Goal: Task Accomplishment & Management: Manage account settings

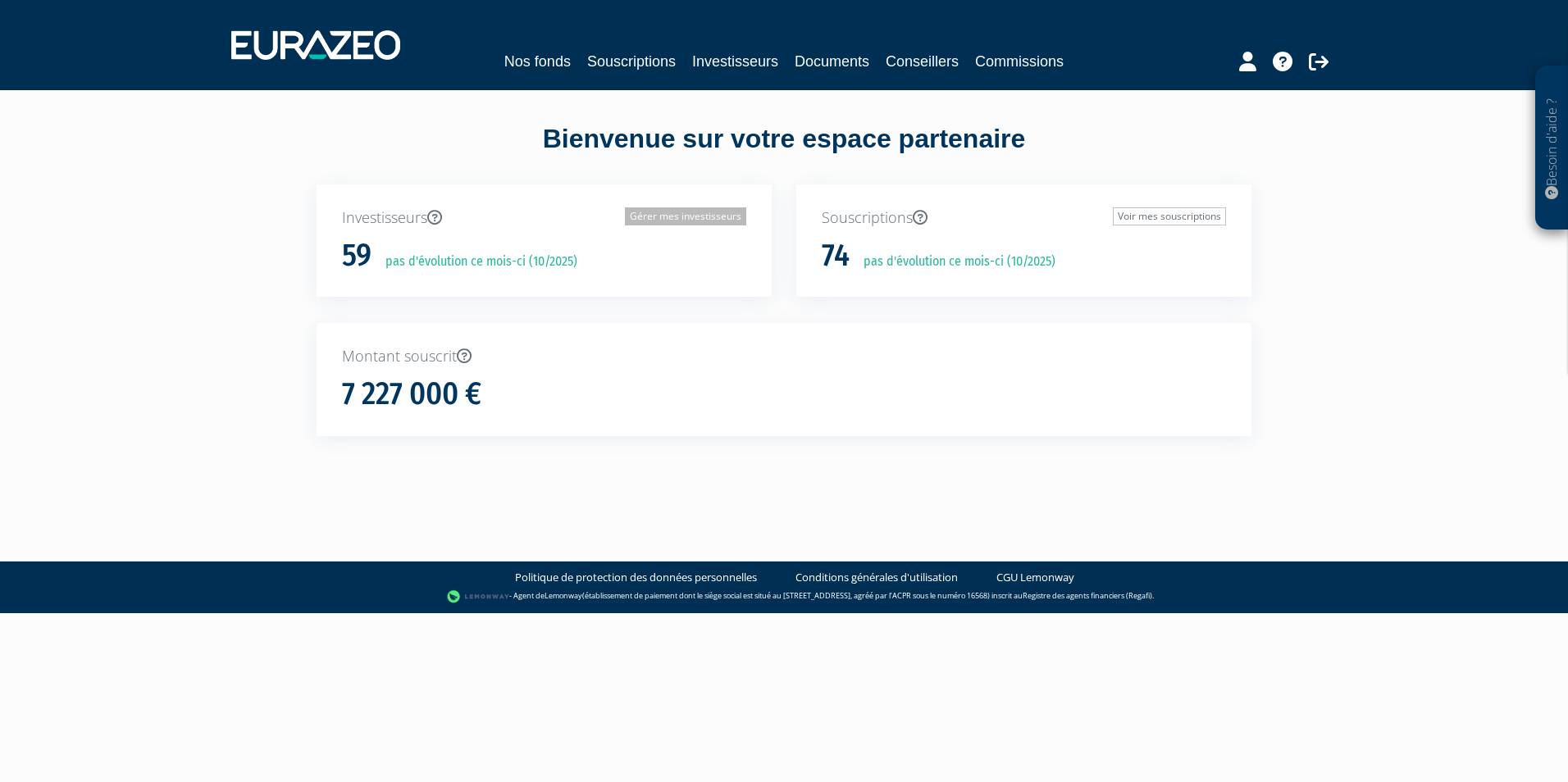
click at [687, 218] on link "Gérer mes investisseurs" at bounding box center [685, 216] width 121 height 18
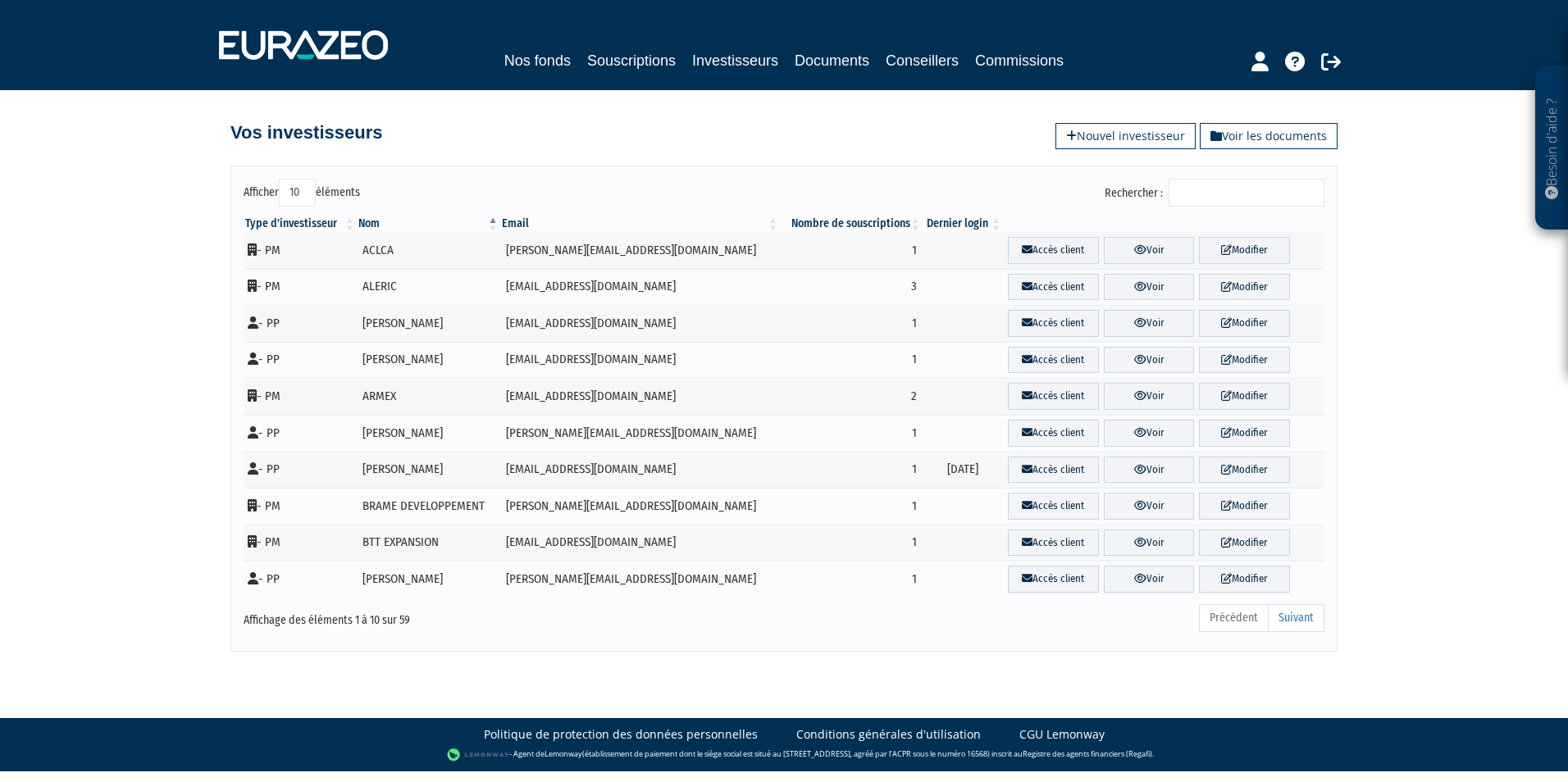
click at [1204, 185] on input "Rechercher :" at bounding box center [1246, 192] width 156 height 27
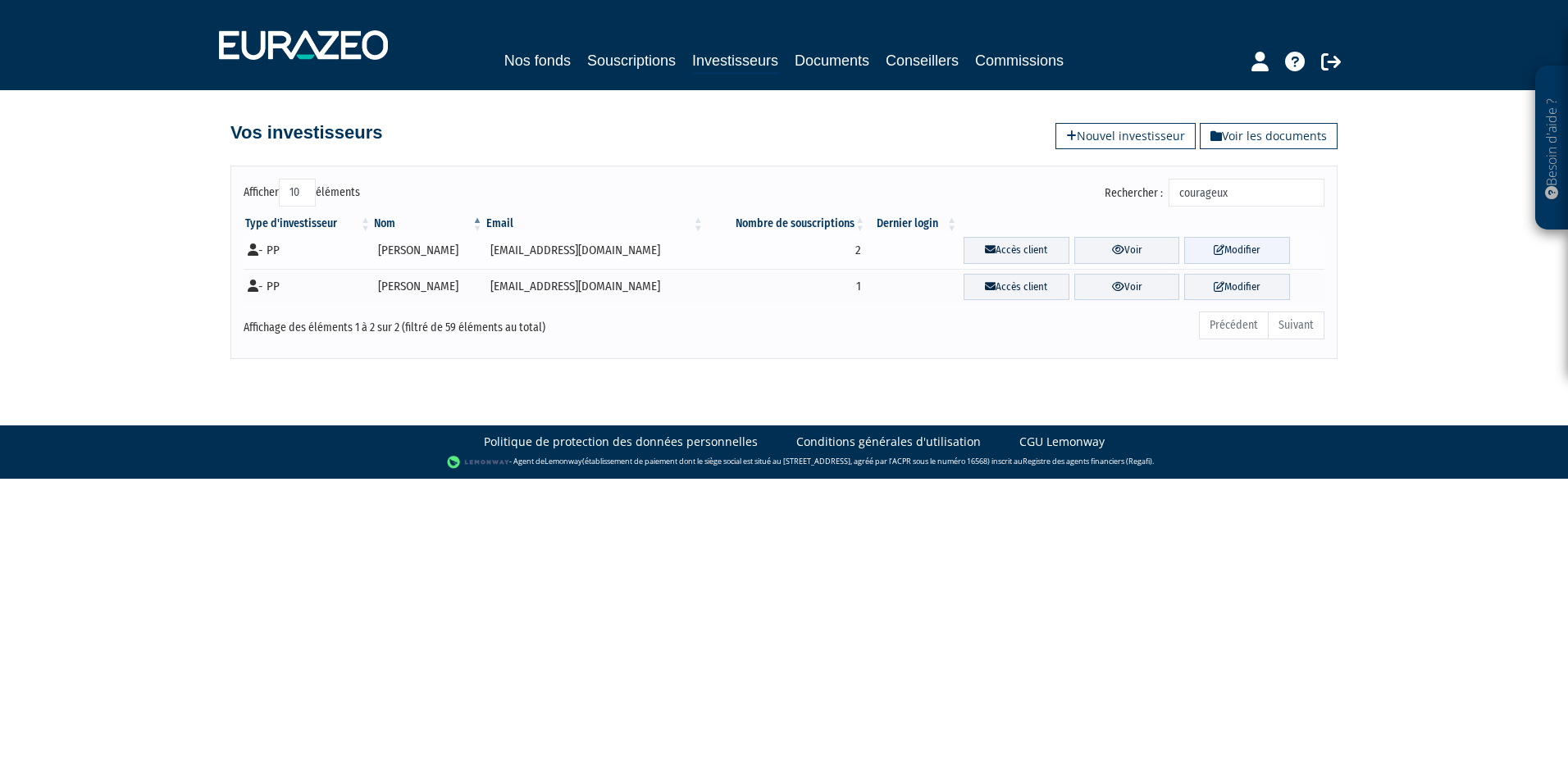
type input "courageux"
click at [1234, 247] on link "Modifier" at bounding box center [1237, 250] width 105 height 27
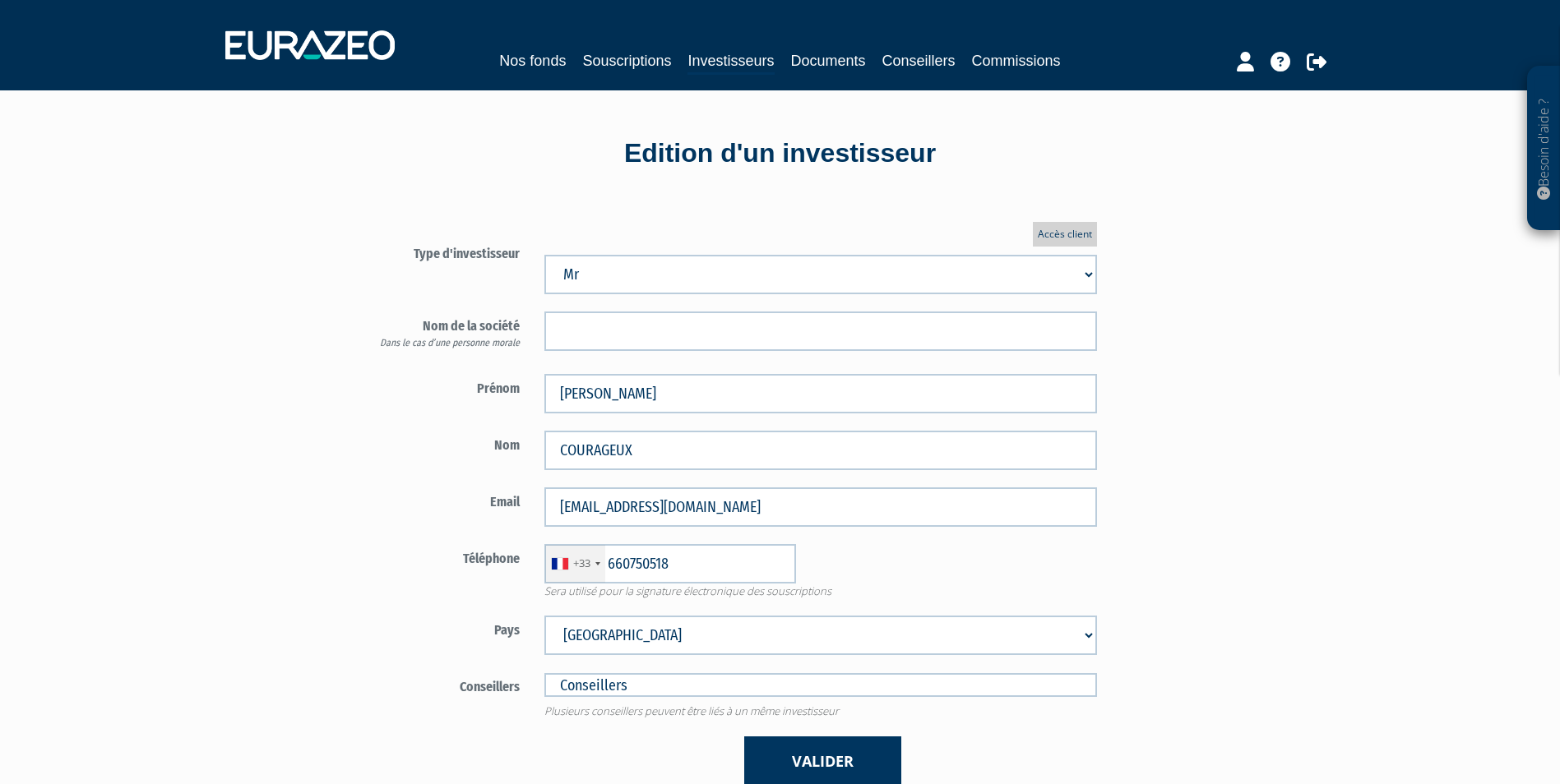
type input "6 60 75 05 18"
click at [826, 753] on button "Valider" at bounding box center [823, 761] width 157 height 50
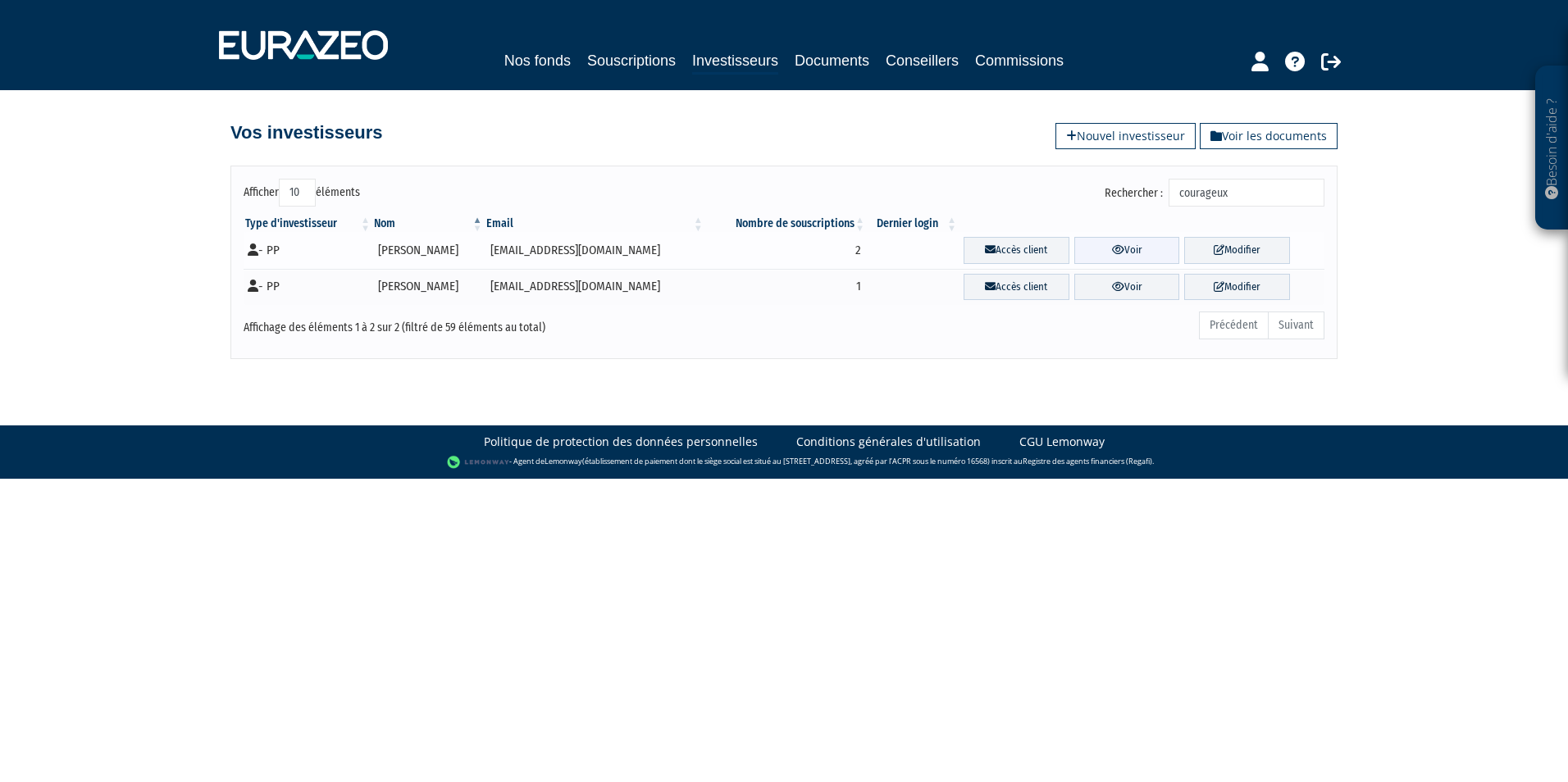
click at [1128, 247] on link "Voir" at bounding box center [1126, 250] width 105 height 27
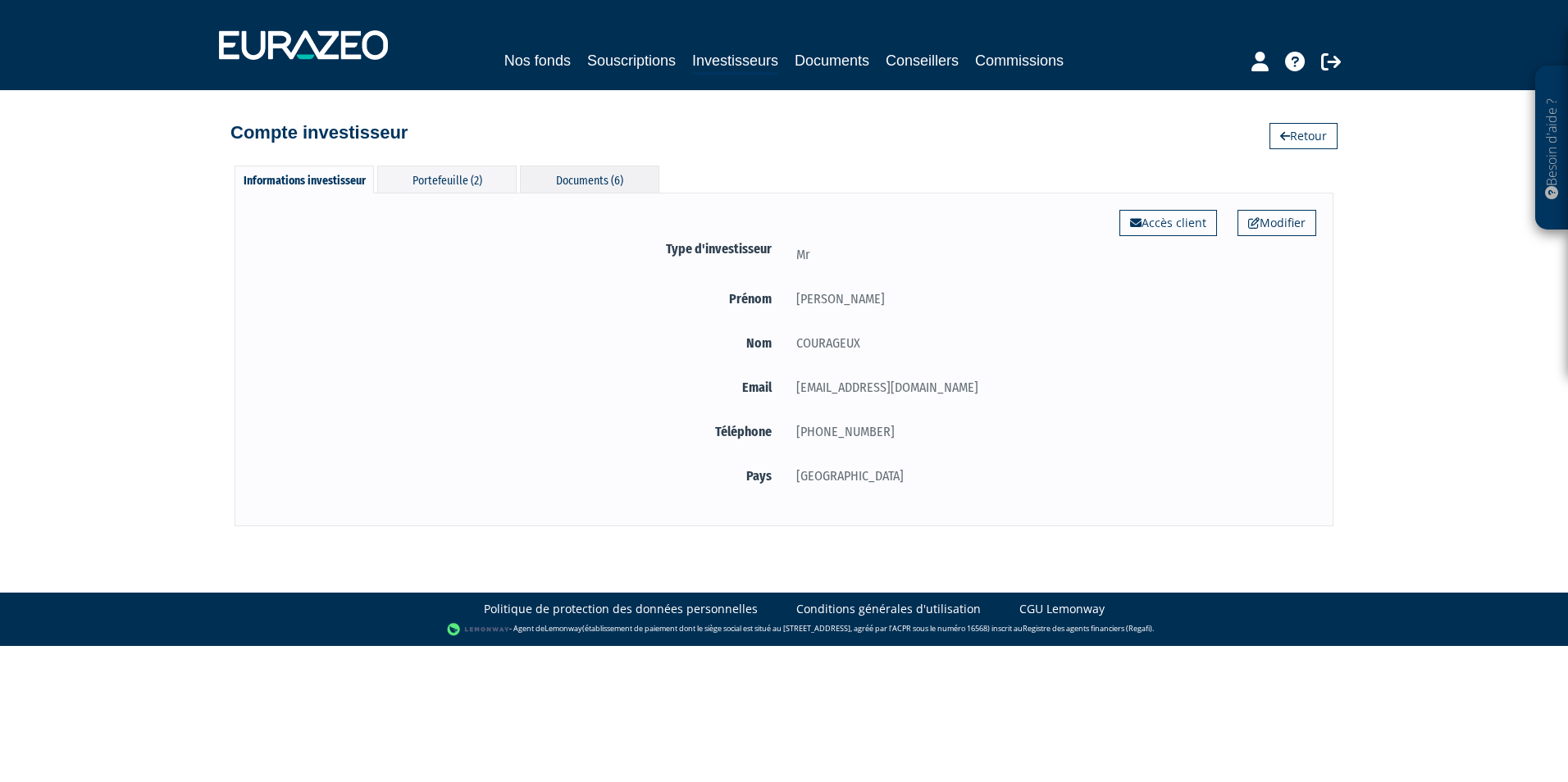
click at [597, 182] on div "Documents (6)" at bounding box center [589, 179] width 139 height 27
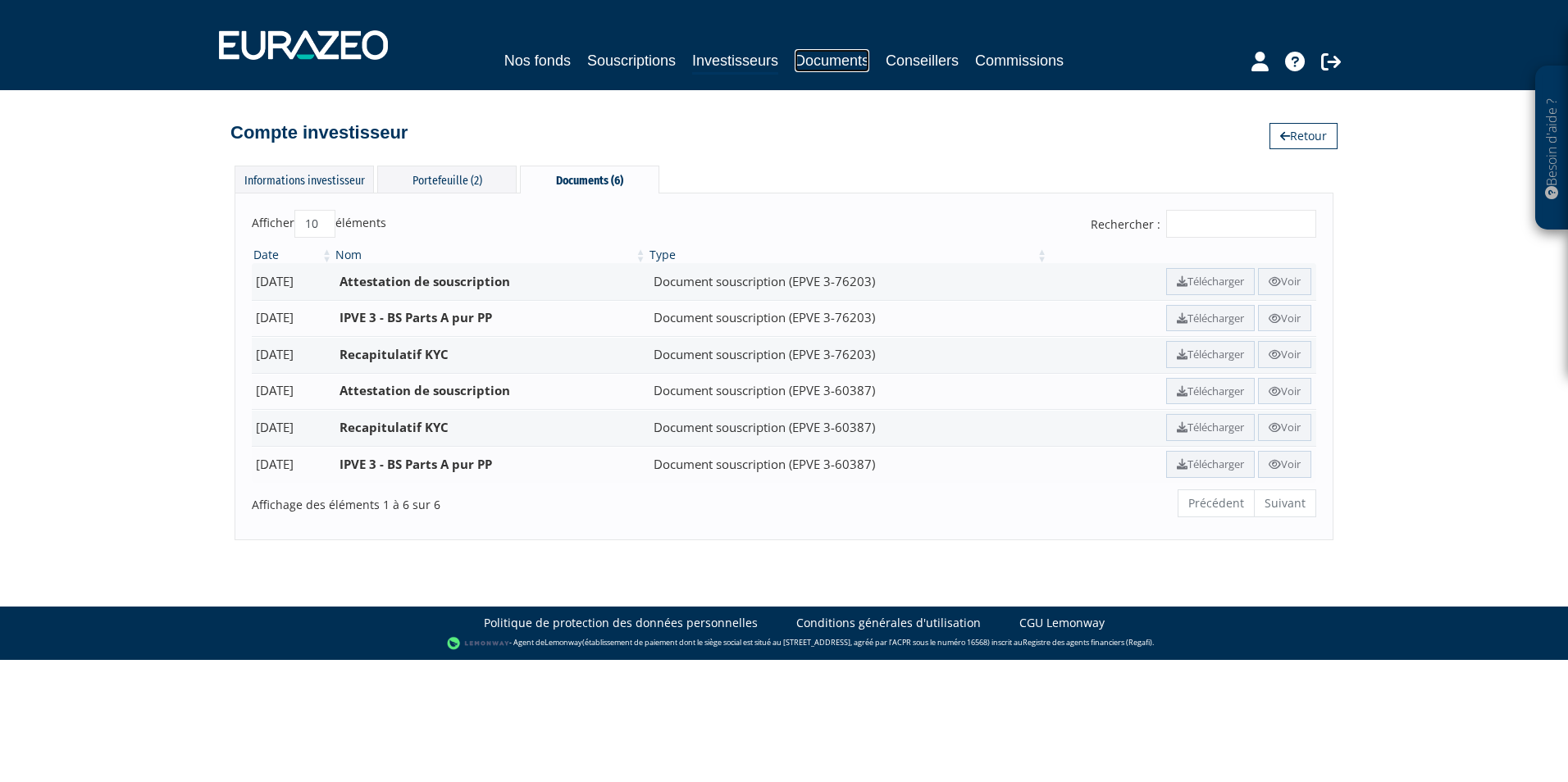
click at [827, 58] on link "Documents" at bounding box center [832, 61] width 74 height 23
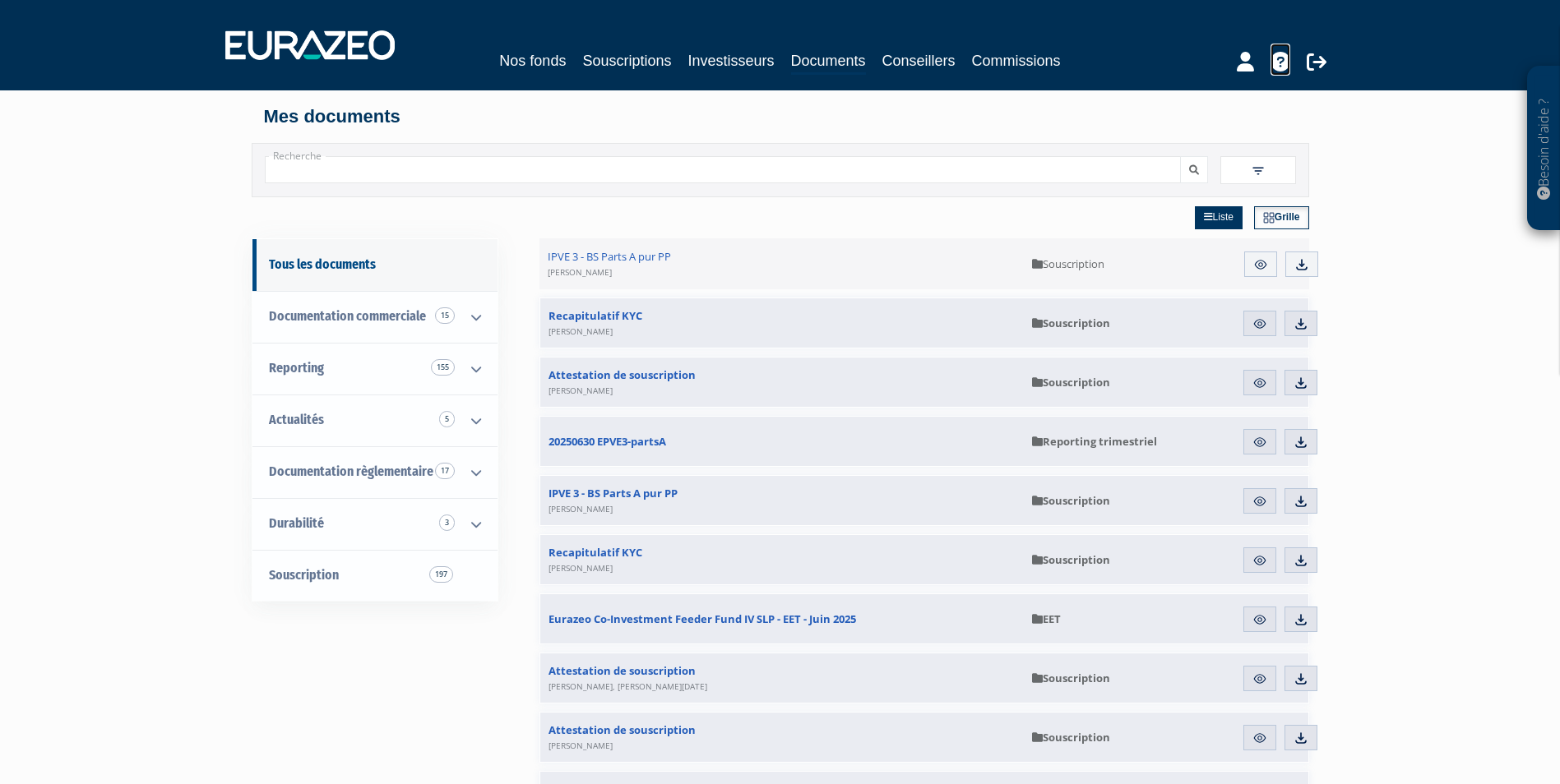
click at [1279, 64] on icon at bounding box center [1280, 61] width 20 height 20
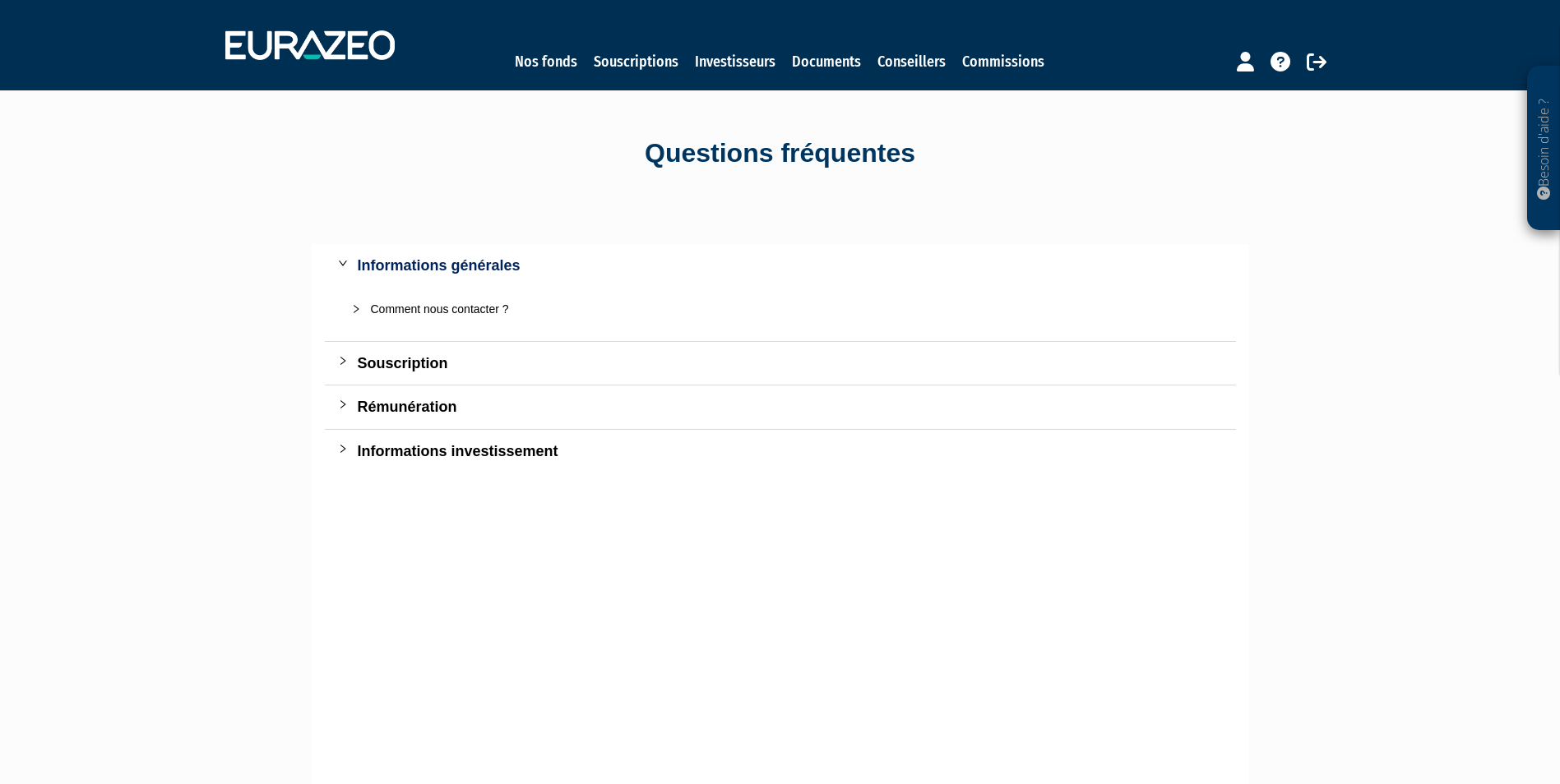
click at [433, 309] on div "Comment nous contacter ?" at bounding box center [790, 309] width 839 height 18
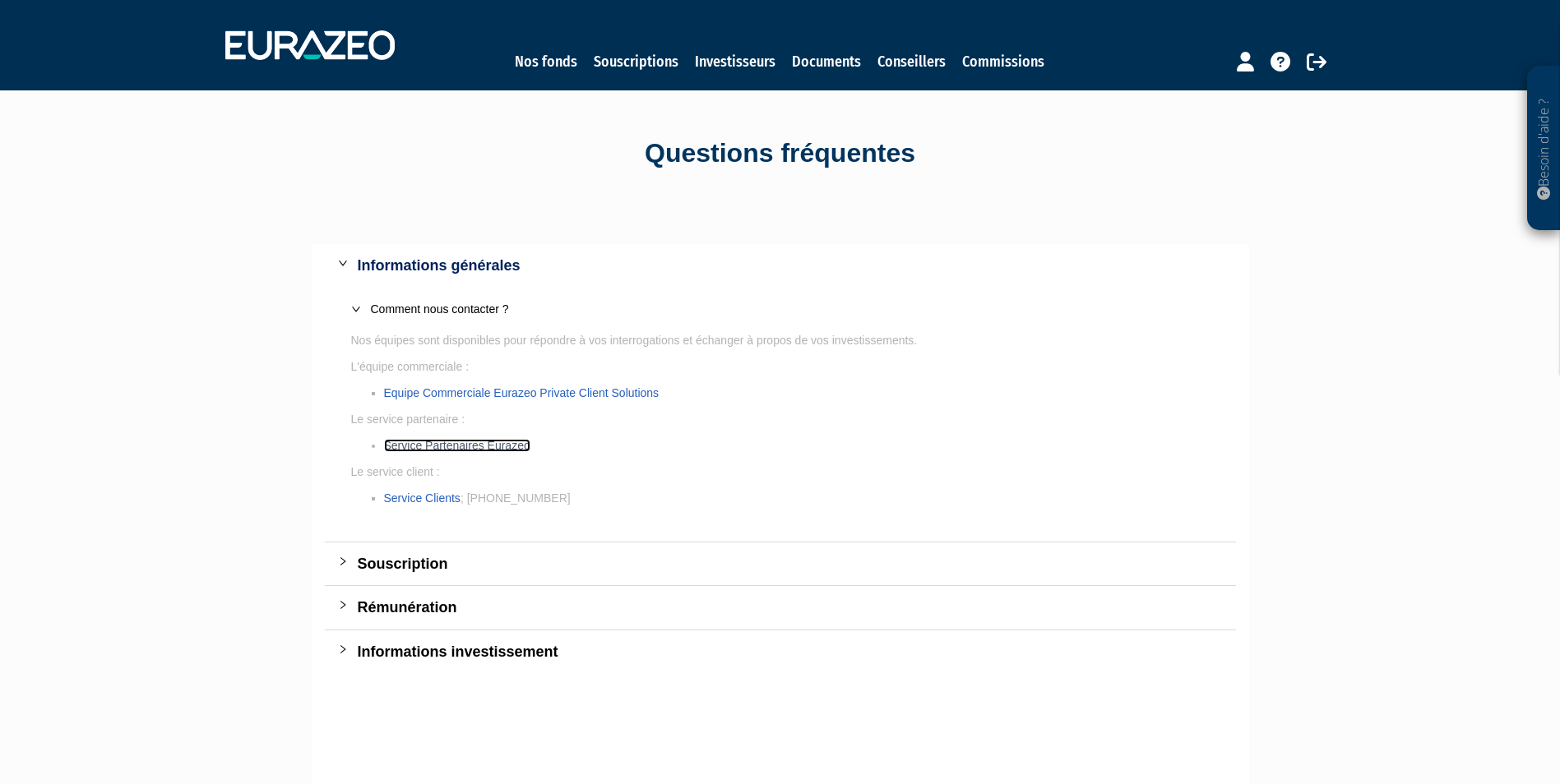
click at [440, 444] on link "Service Partenaires Eurazeo" at bounding box center [457, 445] width 147 height 13
click at [339, 645] on icon "collapsed" at bounding box center [342, 649] width 10 height 10
click at [339, 645] on icon "expanded" at bounding box center [342, 649] width 10 height 10
click at [344, 555] on div at bounding box center [347, 561] width 20 height 18
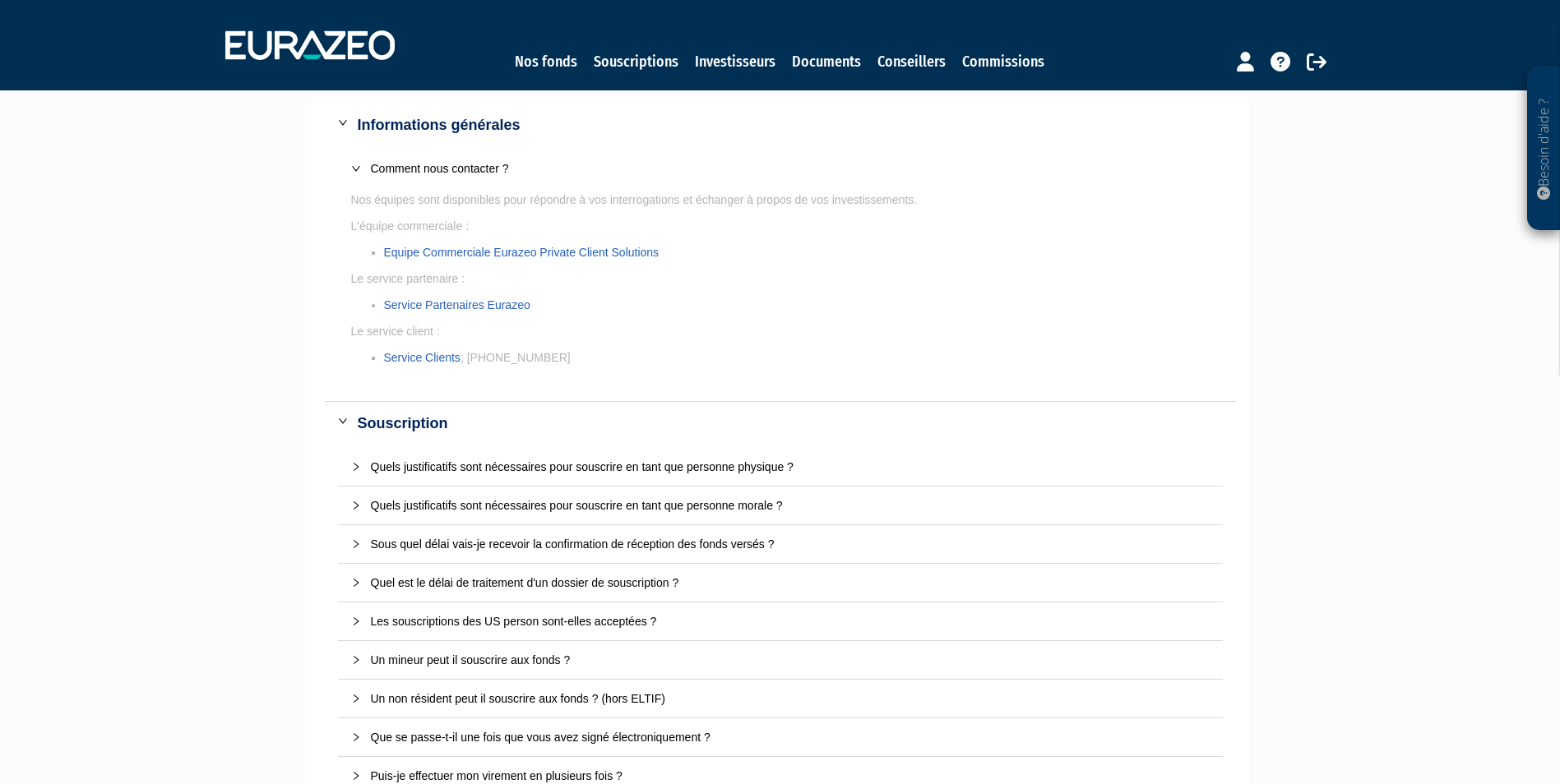
scroll to position [247, 0]
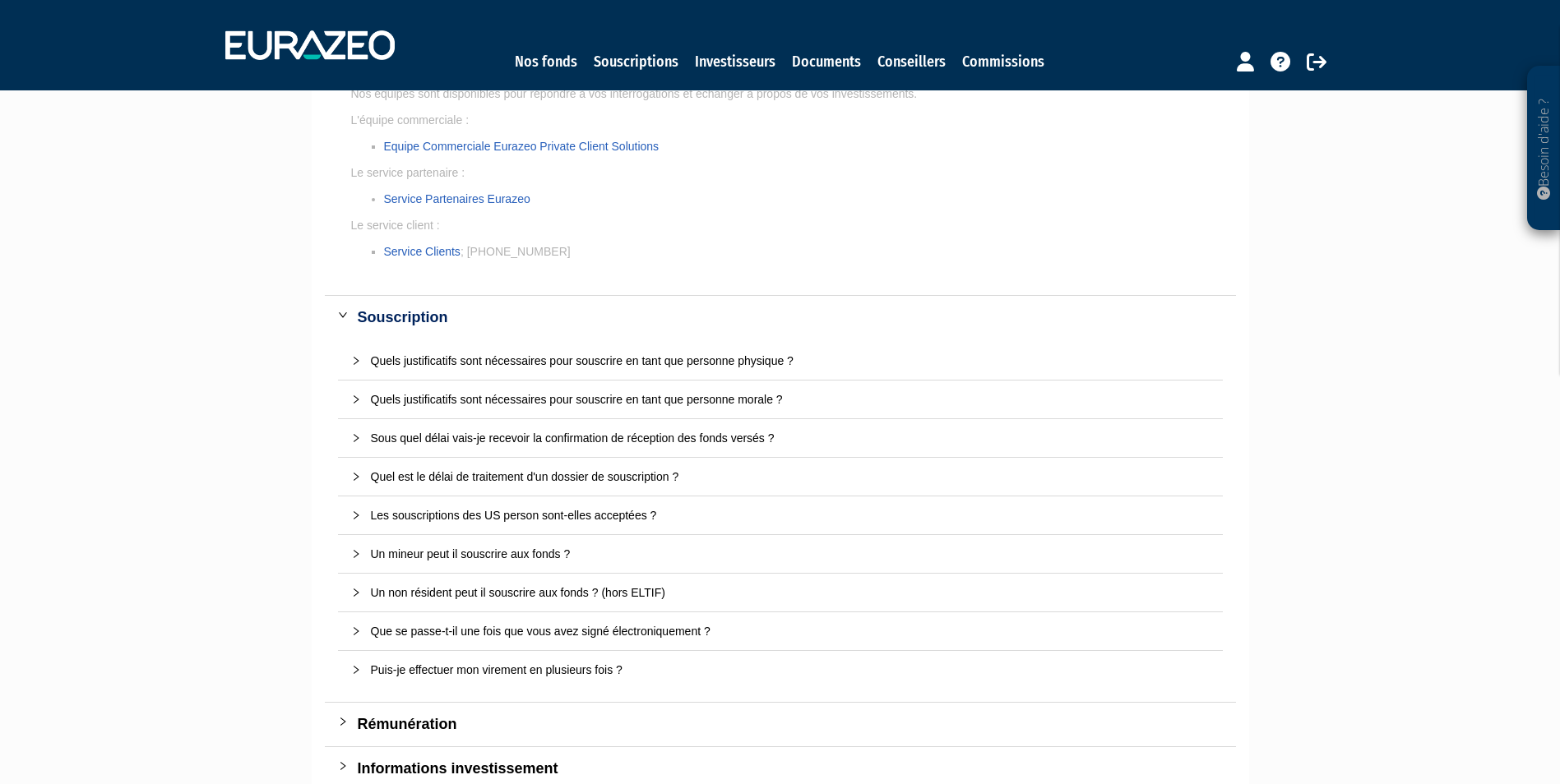
click at [354, 554] on icon "collapsed" at bounding box center [355, 553] width 10 height 10
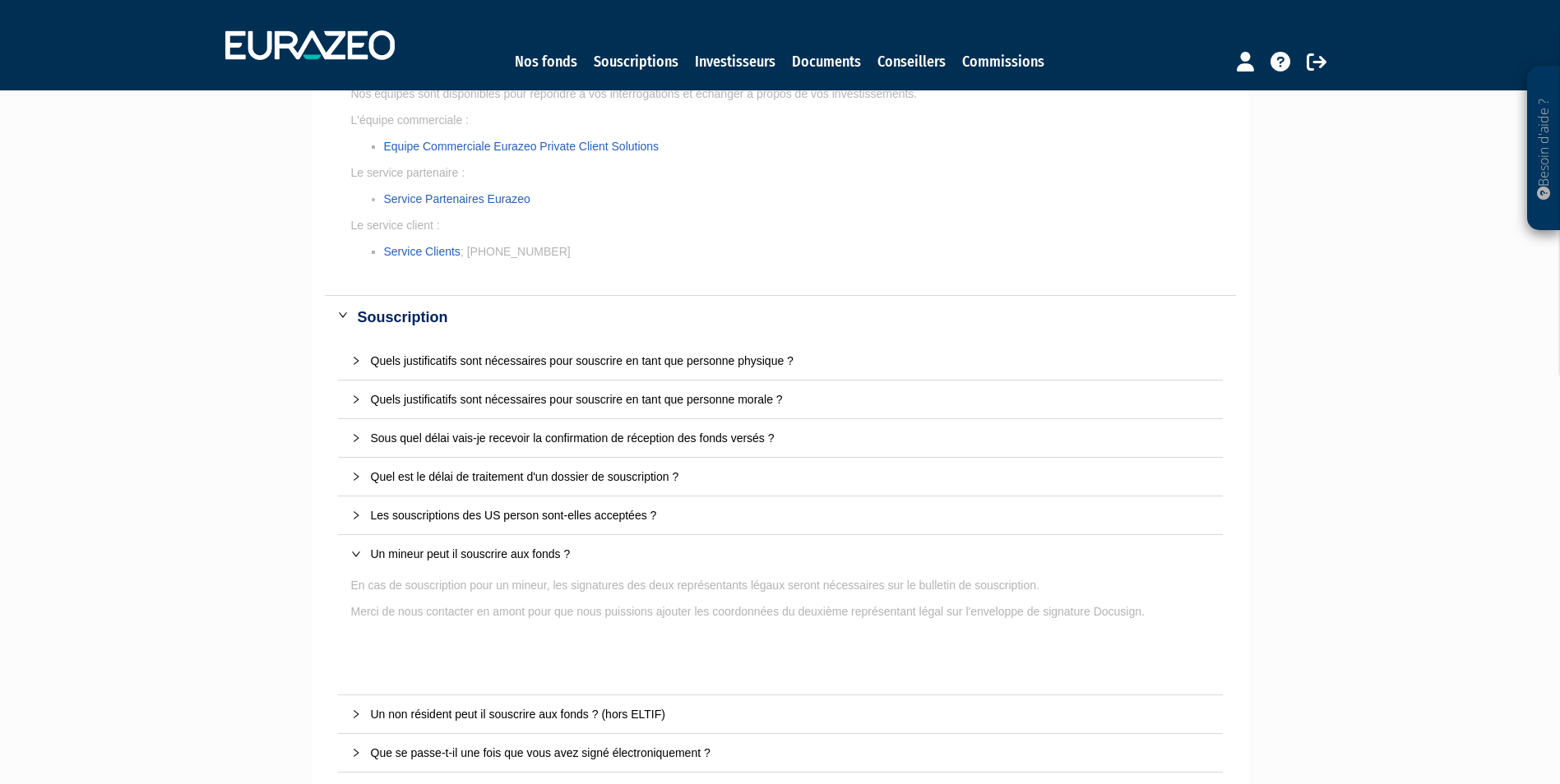
click at [353, 550] on icon "expanded" at bounding box center [355, 553] width 10 height 10
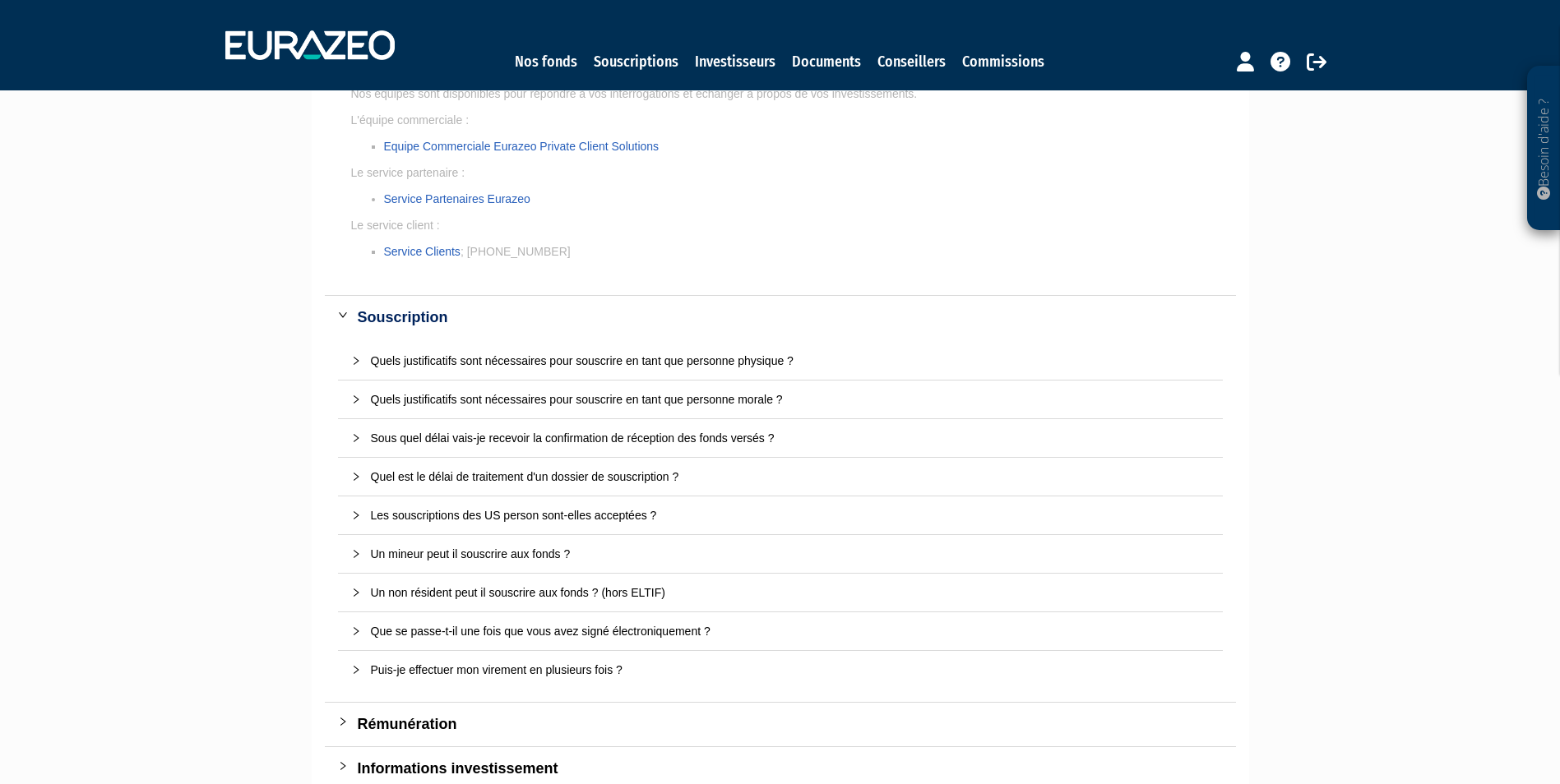
click at [340, 313] on icon "expanded" at bounding box center [342, 314] width 10 height 10
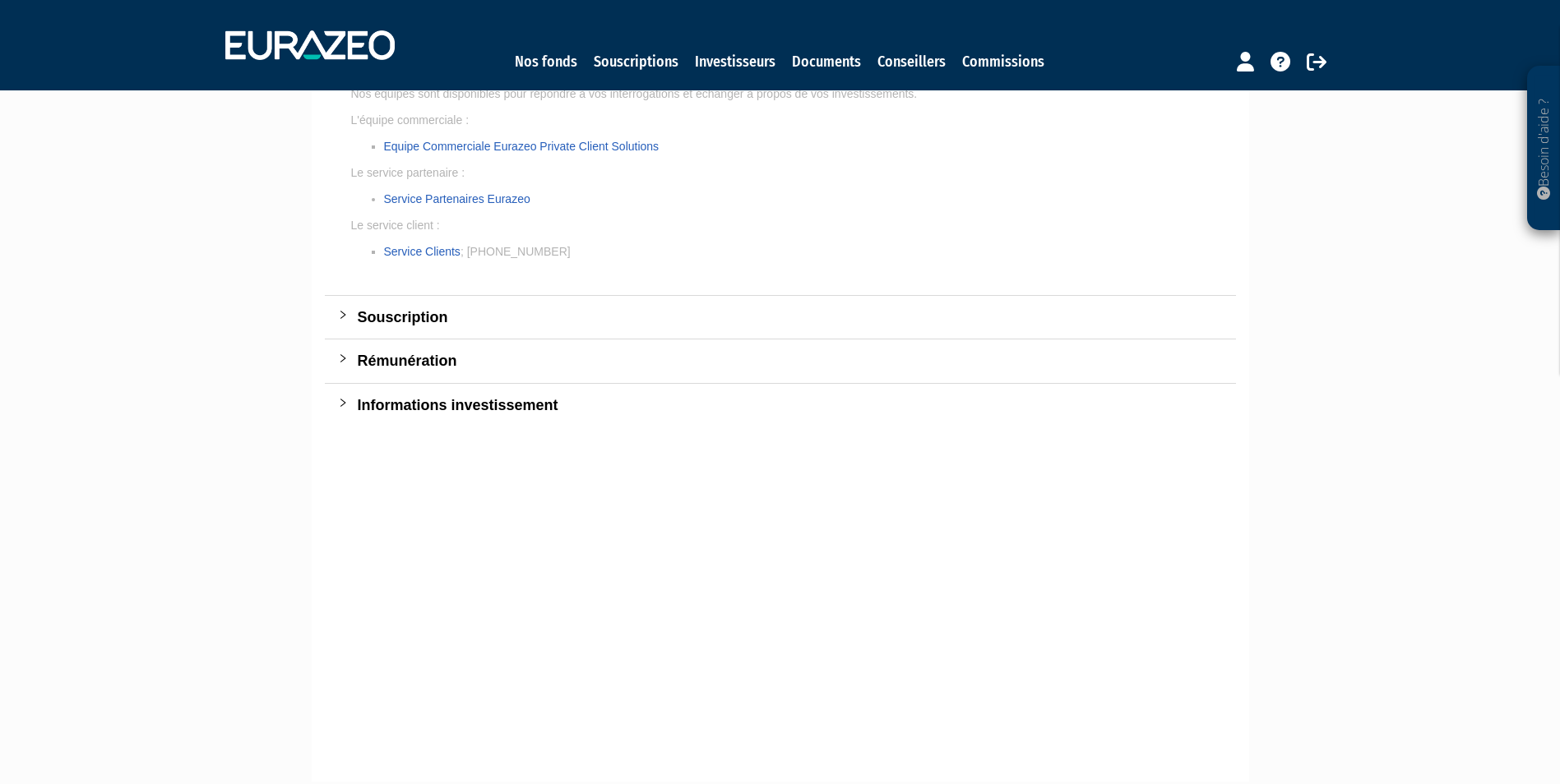
click at [342, 362] on icon "collapsed" at bounding box center [342, 358] width 10 height 10
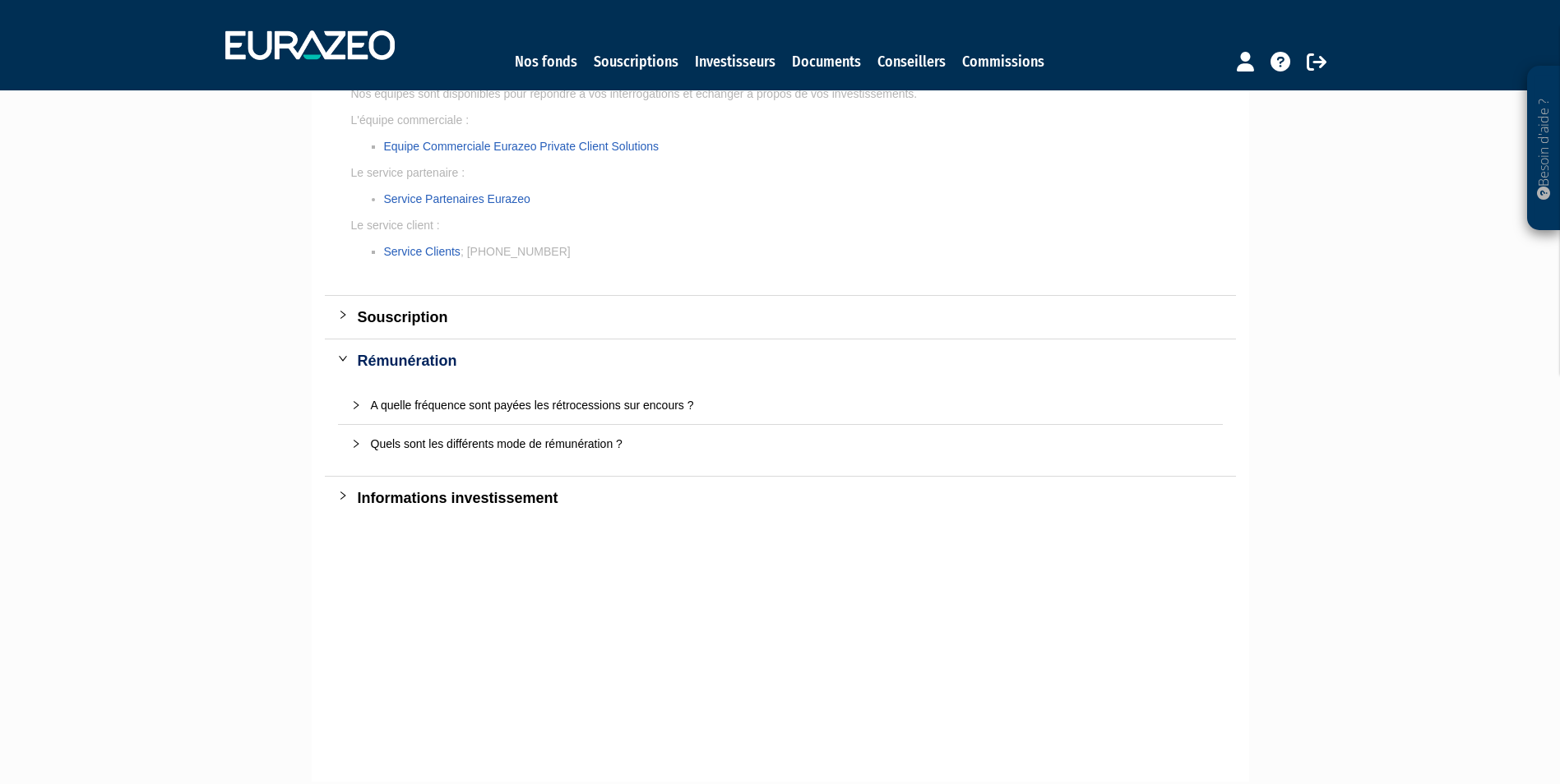
click at [343, 357] on icon "expanded" at bounding box center [342, 358] width 10 height 10
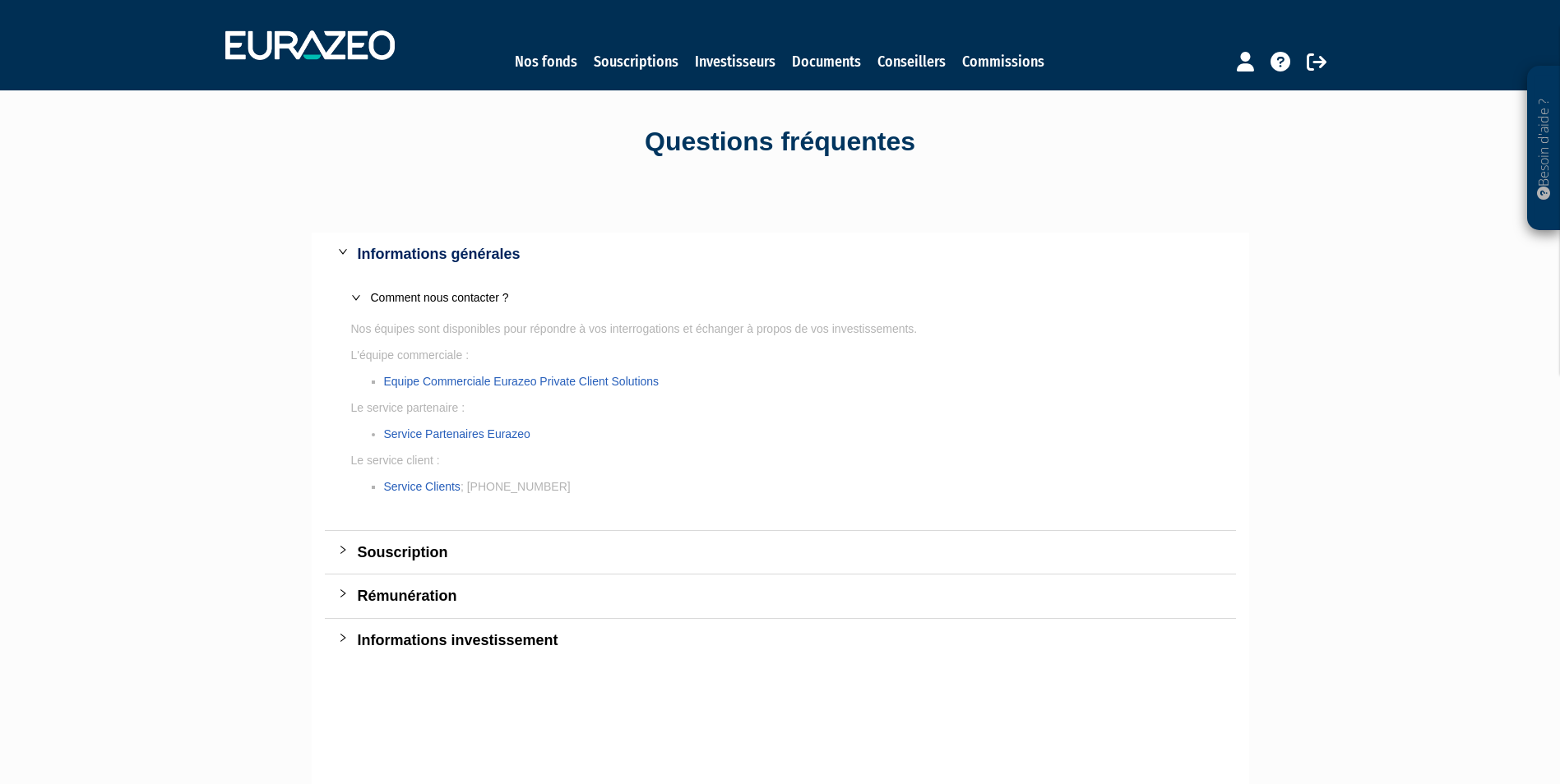
scroll to position [0, 0]
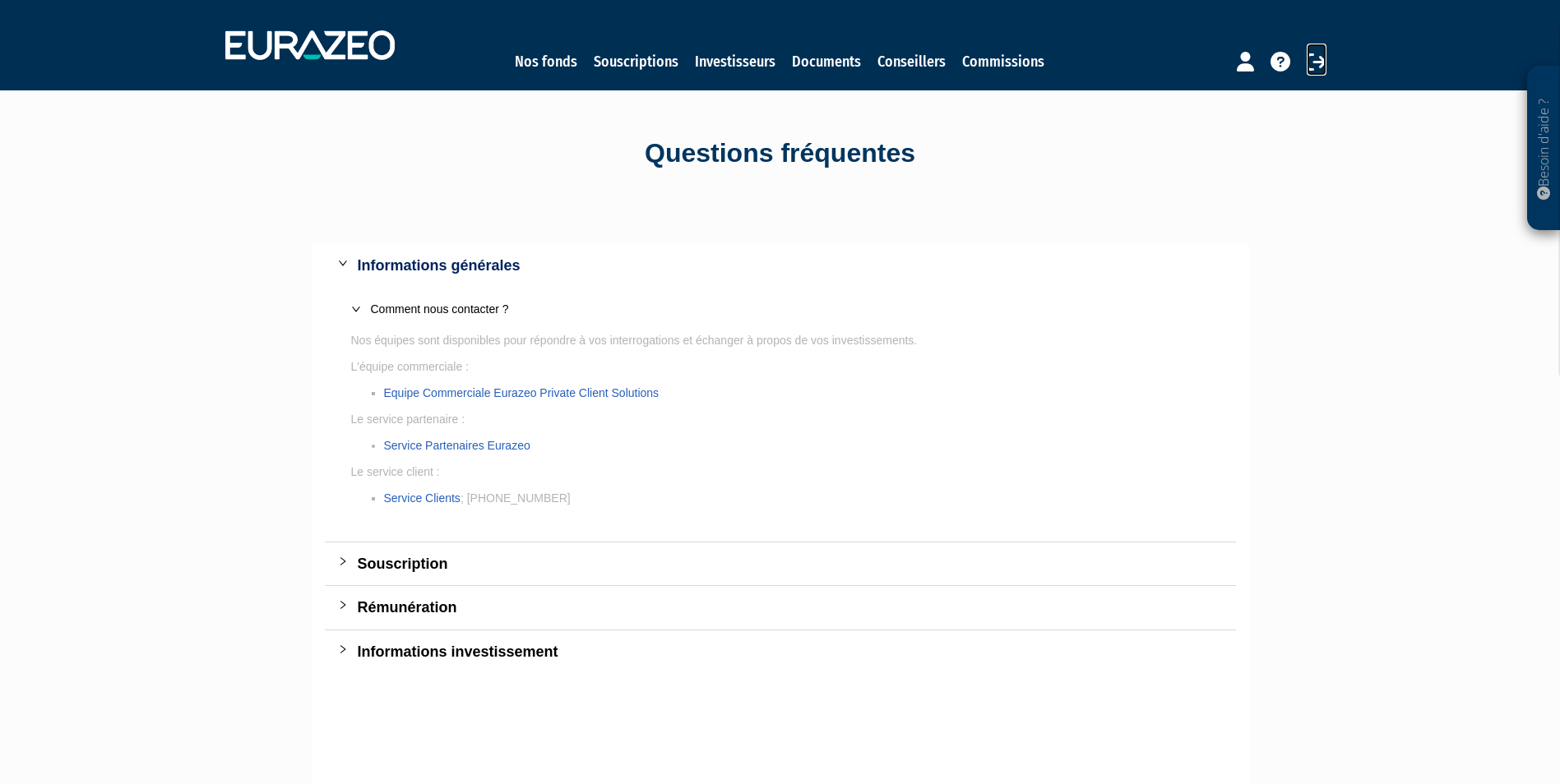
click at [1315, 64] on icon at bounding box center [1317, 61] width 20 height 20
